Goal: Go to known website: Access a specific website the user already knows

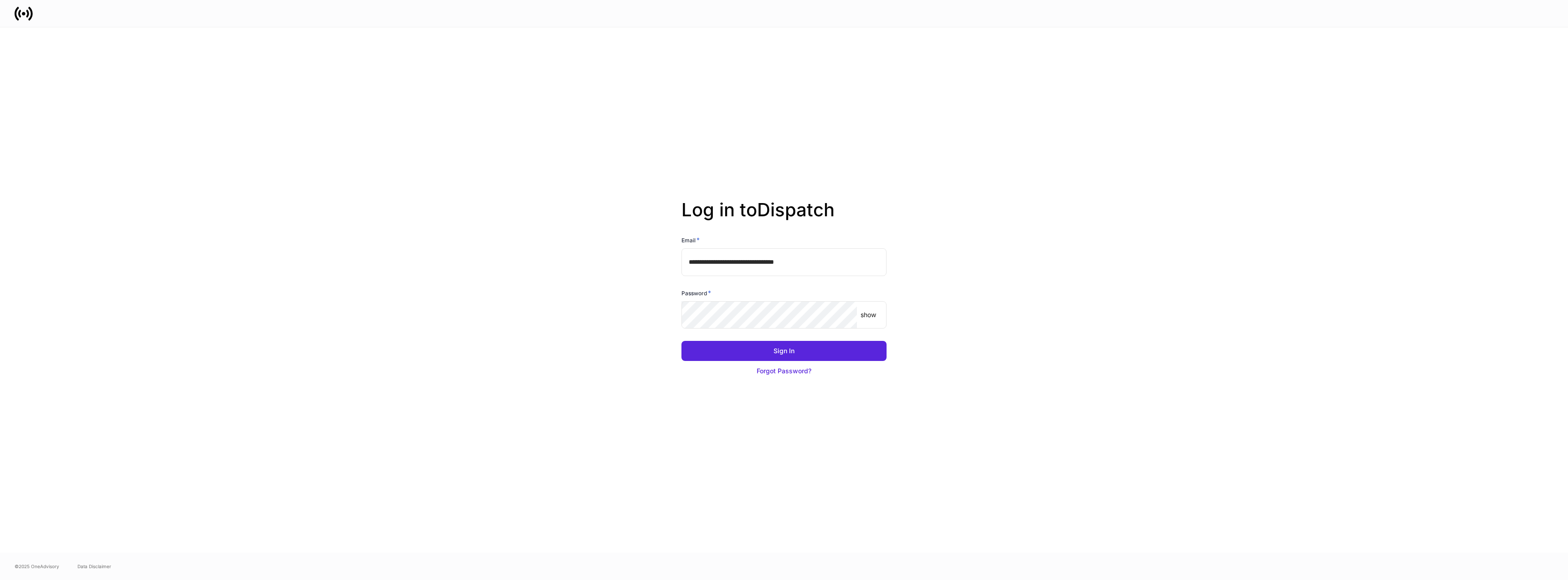
click at [774, 266] on input "**********" at bounding box center [784, 262] width 205 height 27
type input "**********"
click at [816, 350] on button "Sign In" at bounding box center [784, 351] width 205 height 20
